Goal: Information Seeking & Learning: Check status

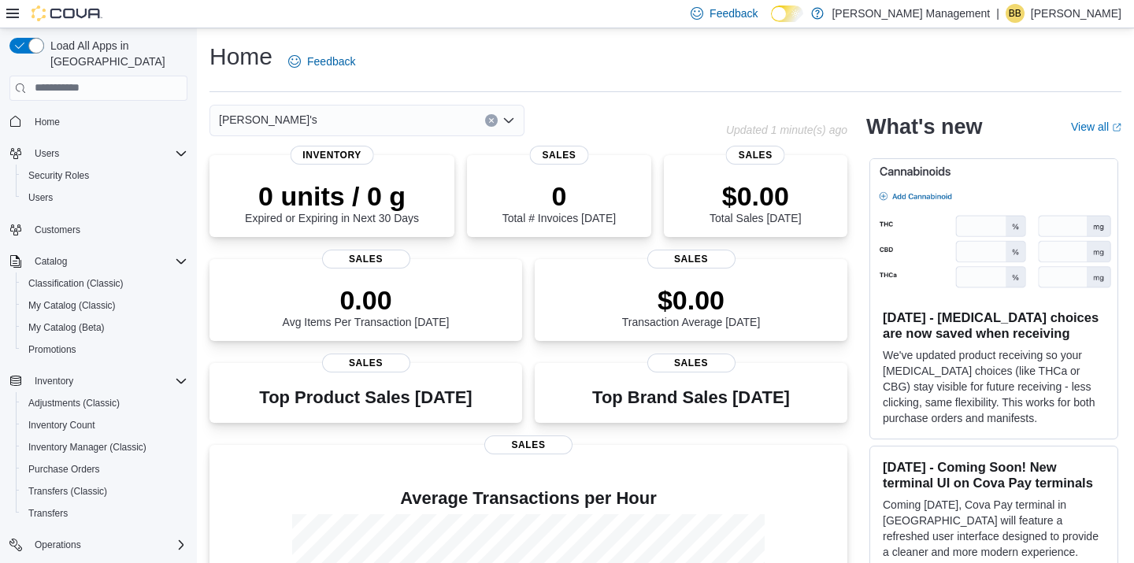
click at [419, 111] on div "Skunky's" at bounding box center [366, 120] width 315 height 31
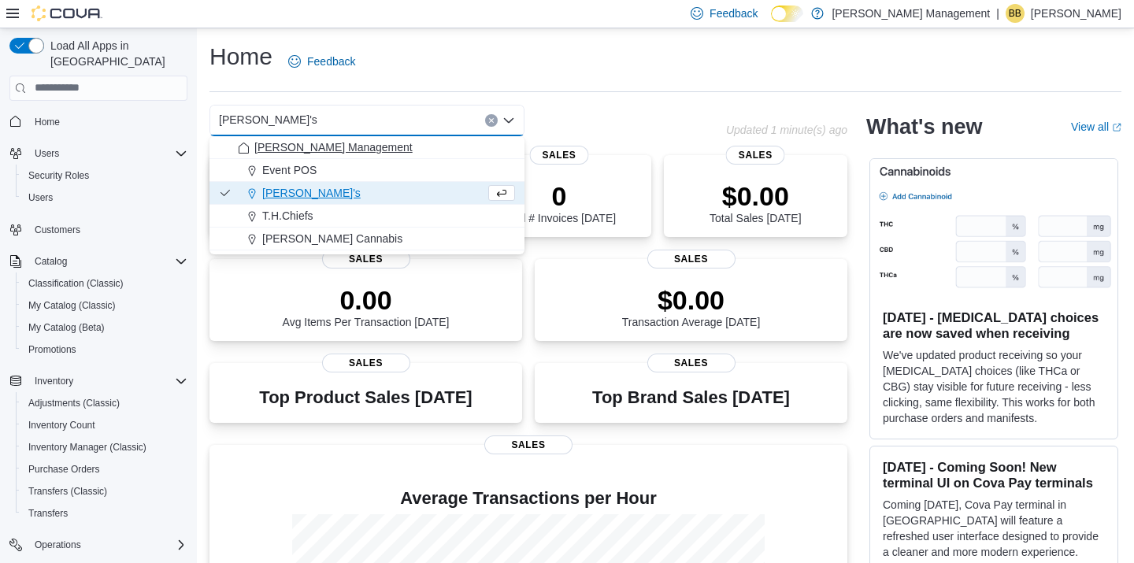
click at [380, 144] on div "[PERSON_NAME] Management" at bounding box center [376, 147] width 277 height 16
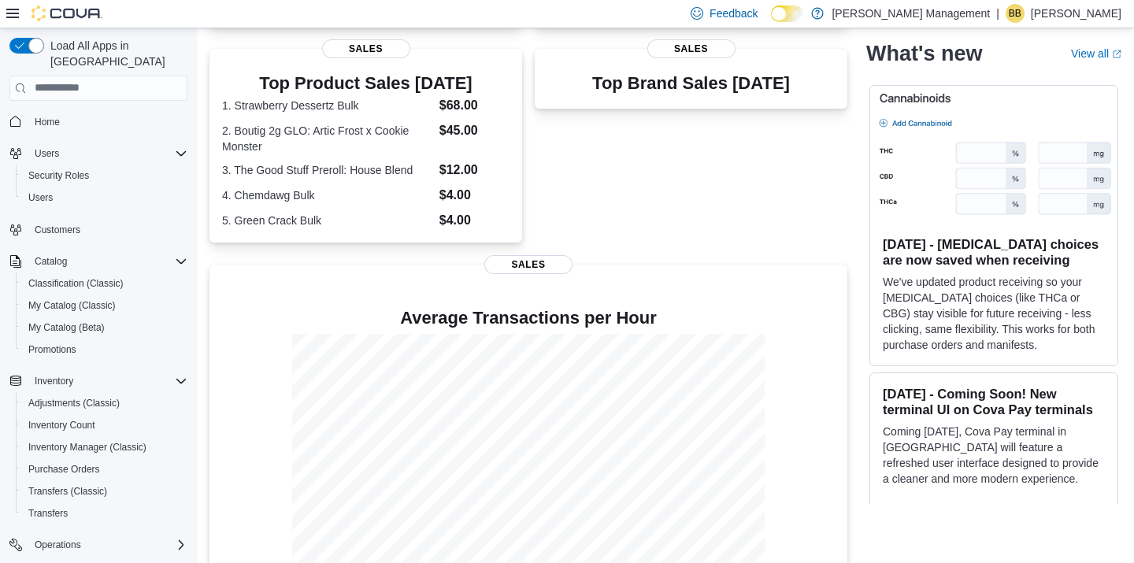
scroll to position [350, 0]
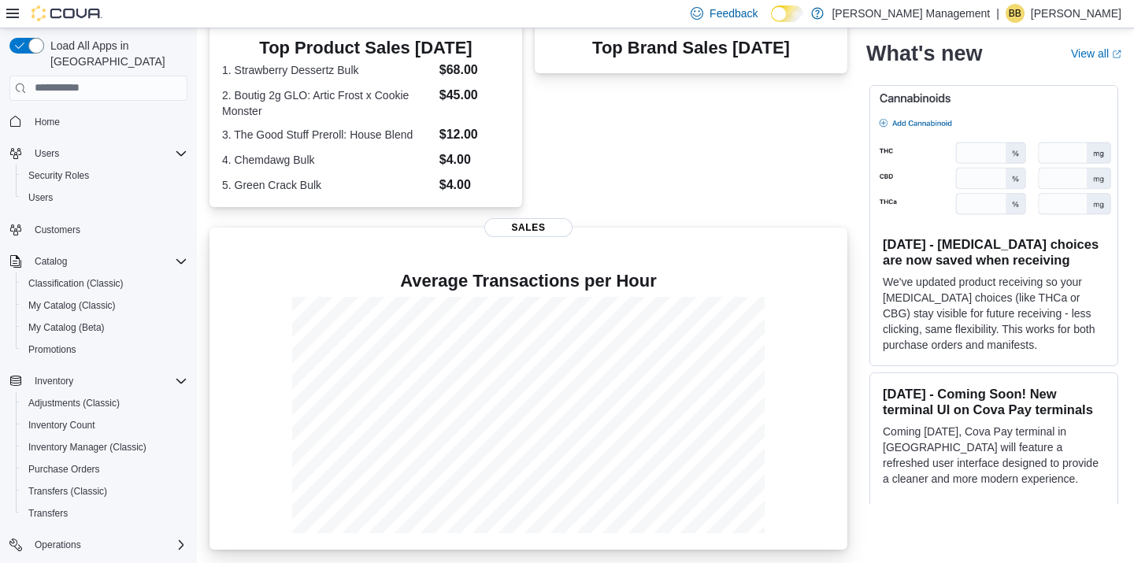
drag, startPoint x: 352, startPoint y: 255, endPoint x: 224, endPoint y: 256, distance: 128.3
click at [224, 256] on p at bounding box center [528, 255] width 613 height 19
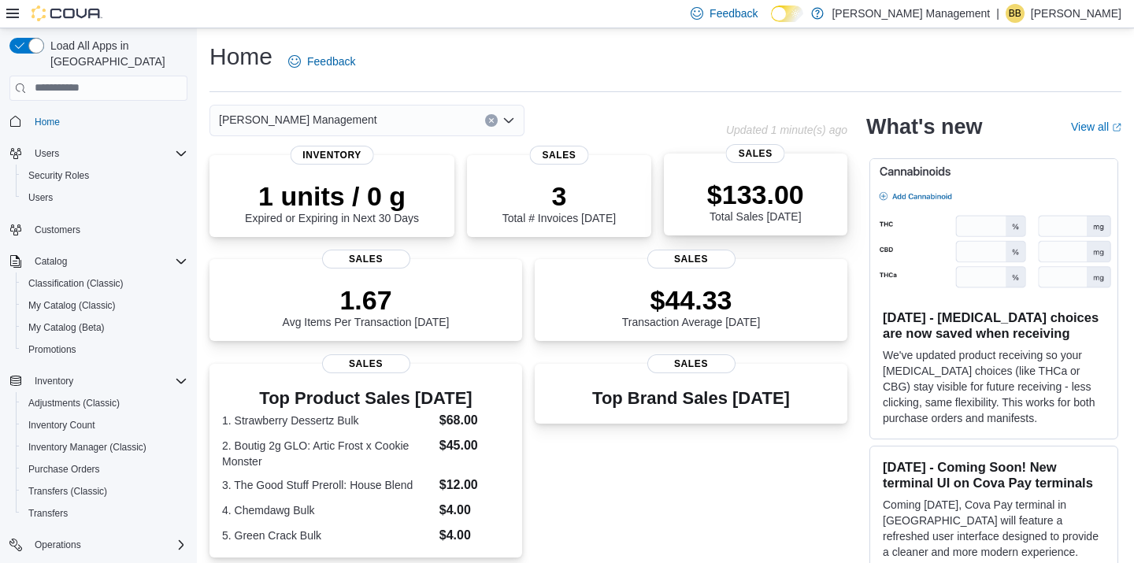
click at [694, 183] on div "$133.00 Total Sales Today" at bounding box center [755, 197] width 158 height 50
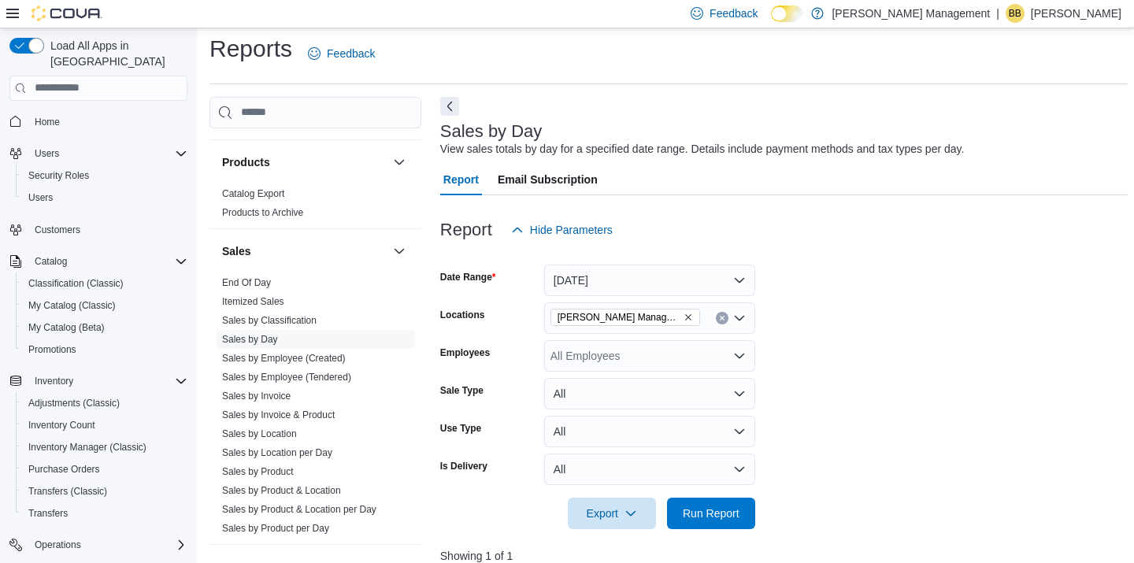
scroll to position [680, 0]
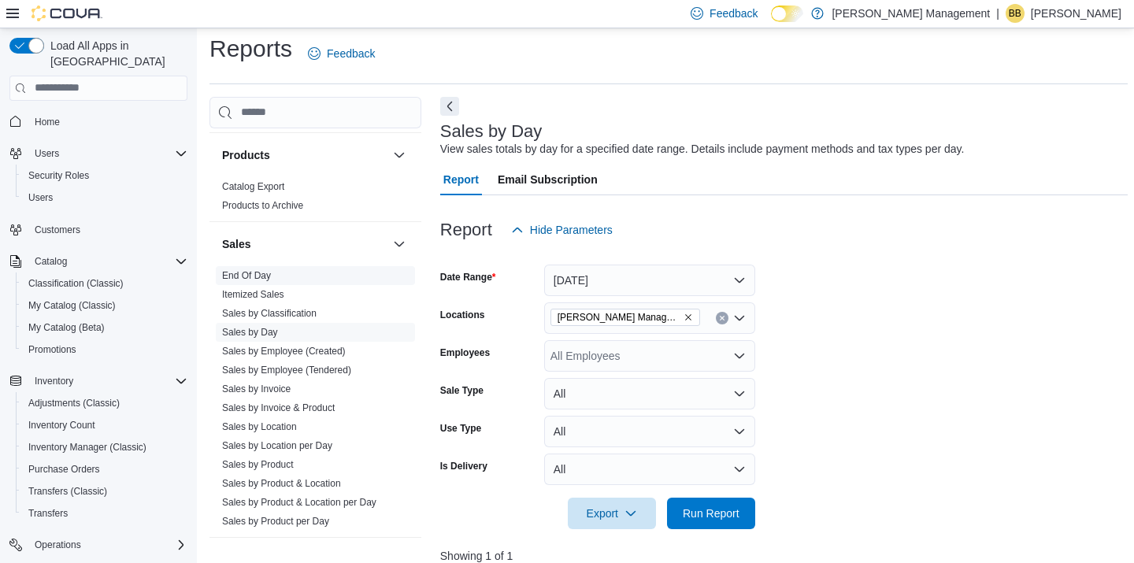
click at [246, 277] on link "End Of Day" at bounding box center [246, 275] width 49 height 11
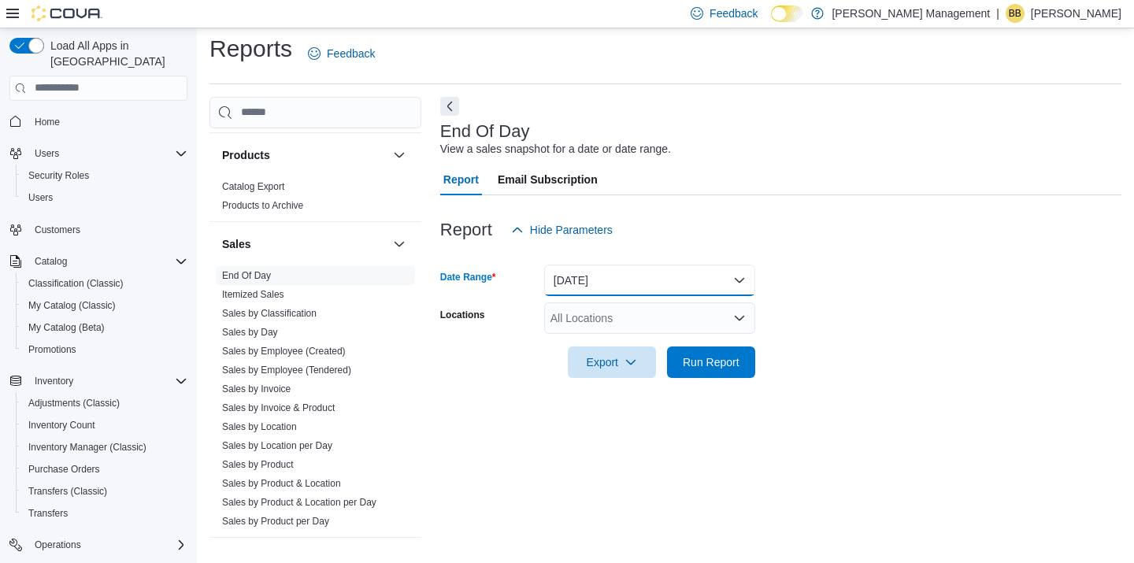
click at [665, 274] on button "[DATE]" at bounding box center [649, 280] width 211 height 31
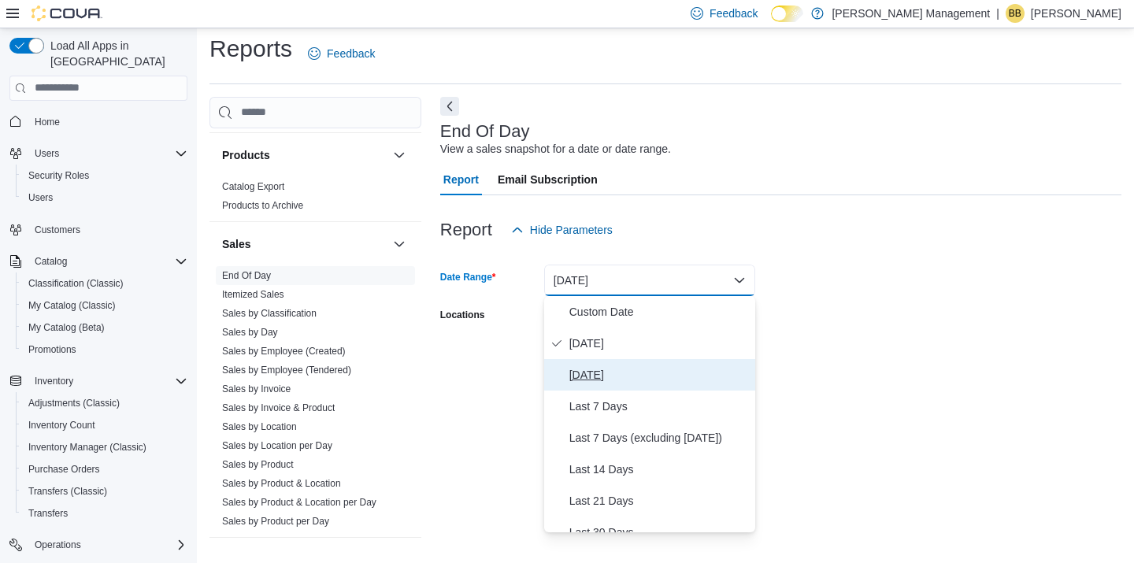
click at [601, 362] on button "Yesterday" at bounding box center [649, 374] width 211 height 31
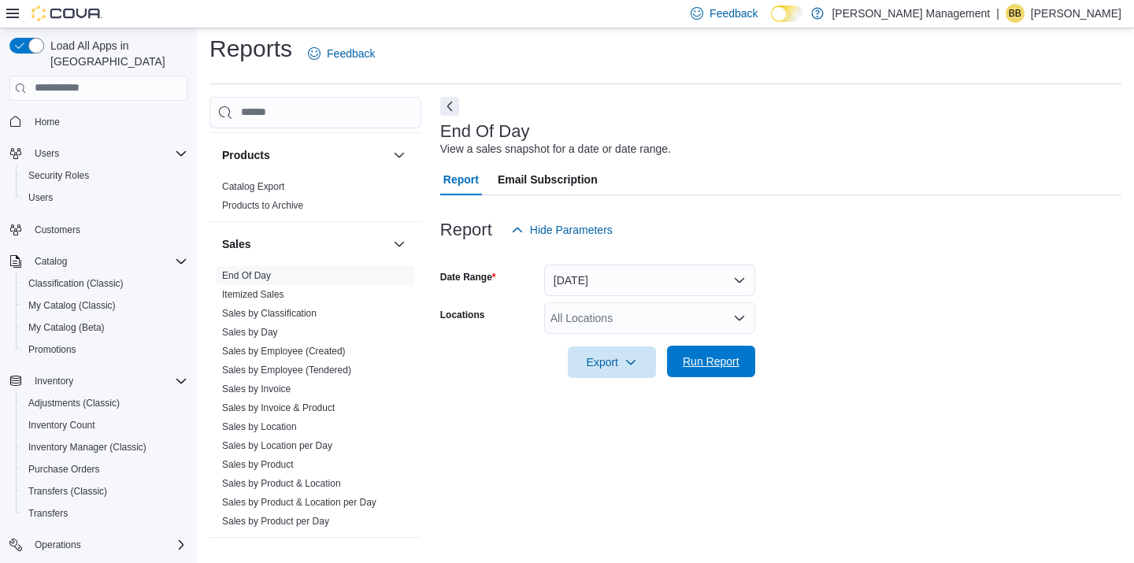
click at [705, 365] on span "Run Report" at bounding box center [711, 362] width 57 height 16
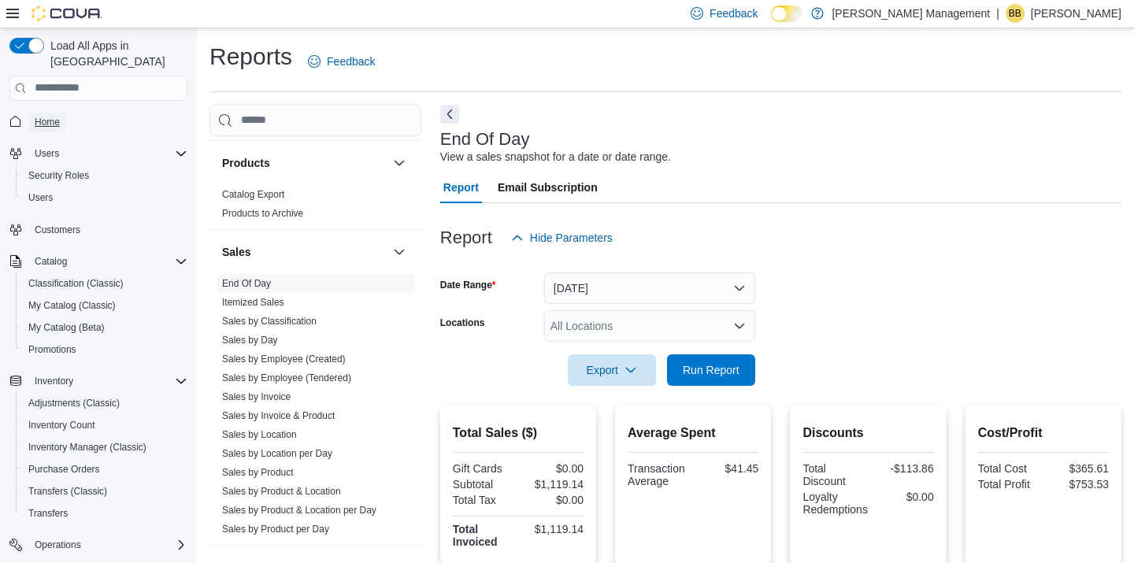
click at [46, 116] on span "Home" at bounding box center [47, 122] width 25 height 13
